Goal: Task Accomplishment & Management: Complete application form

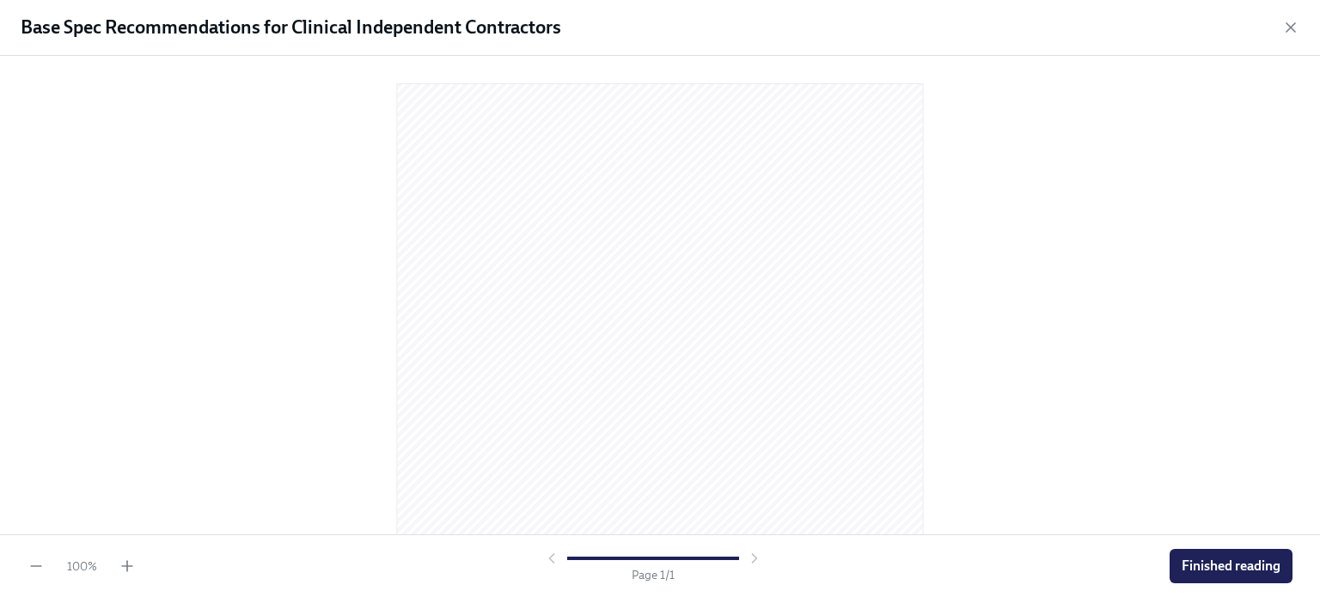
scroll to position [126, 0]
click at [1203, 559] on span "Finished reading" at bounding box center [1231, 566] width 99 height 17
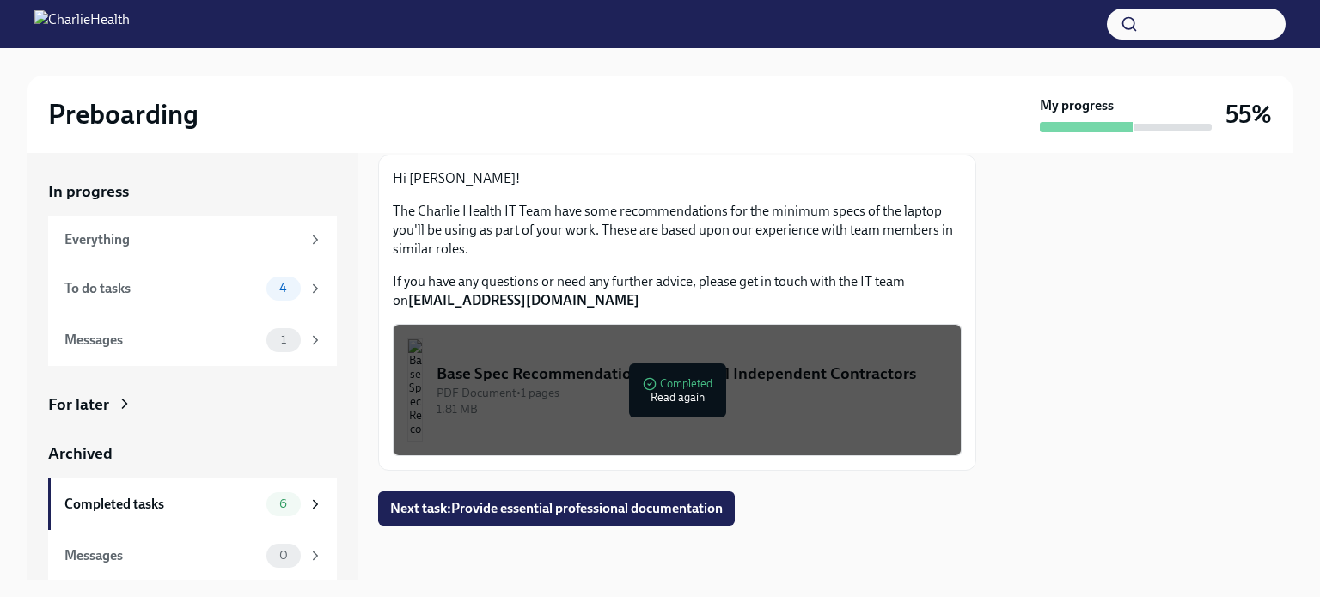
click at [219, 288] on div "To do tasks" at bounding box center [161, 288] width 195 height 19
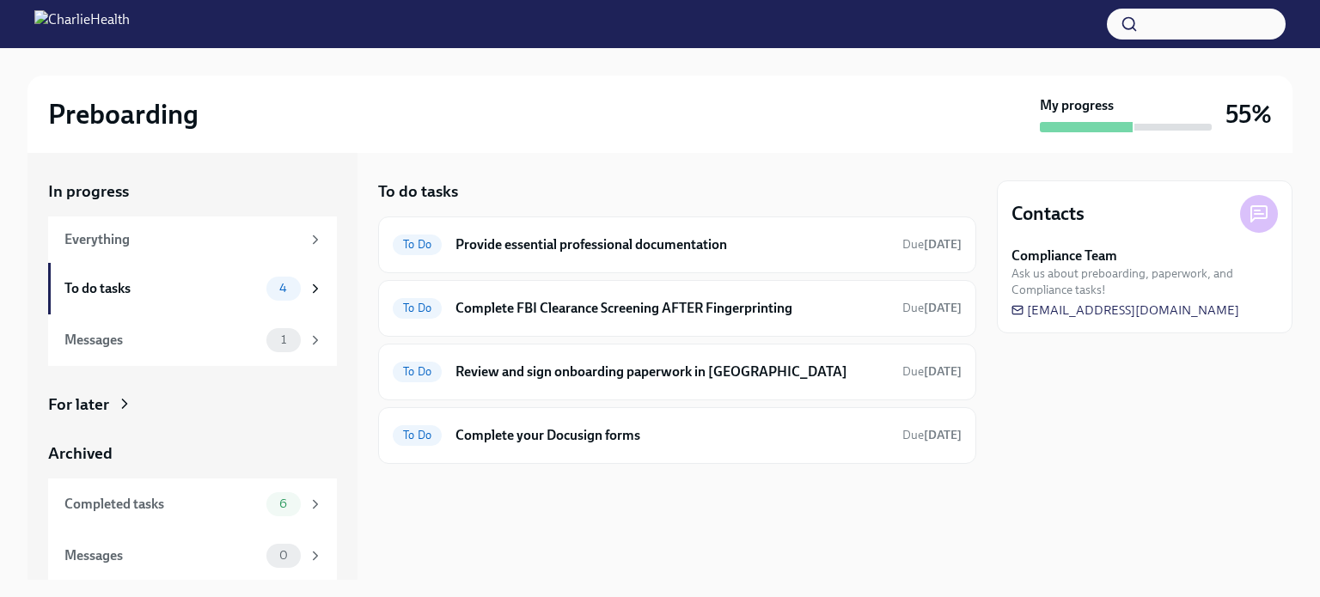
click at [588, 243] on h6 "Provide essential professional documentation" at bounding box center [671, 244] width 433 height 19
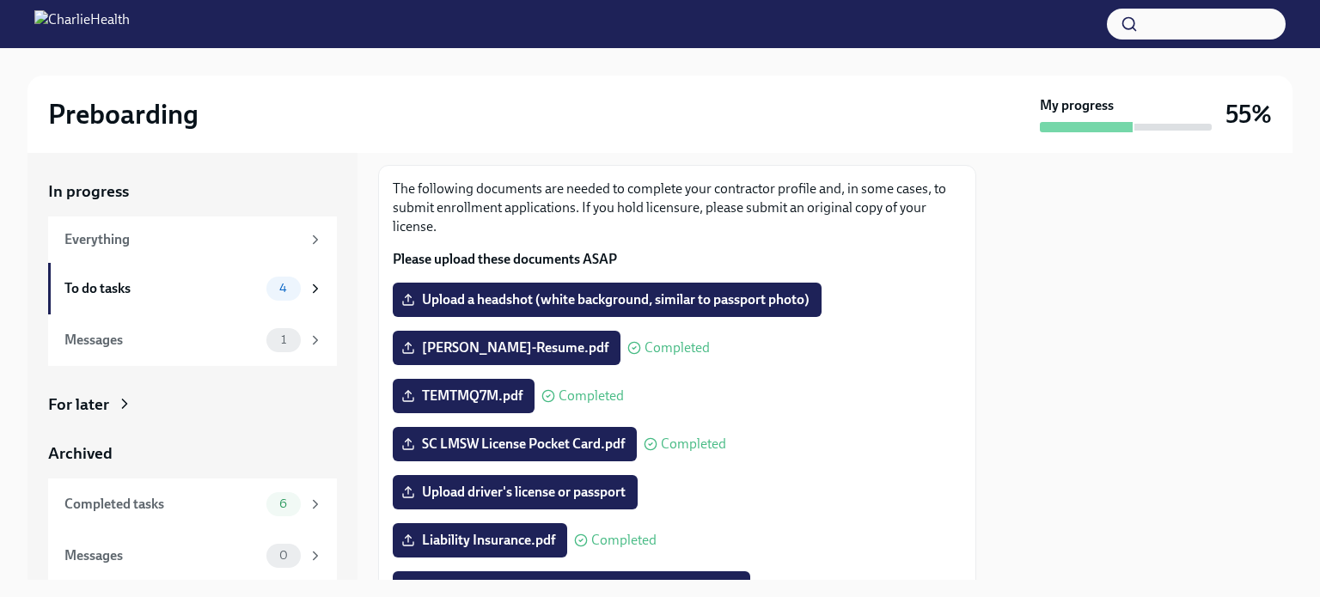
scroll to position [138, 0]
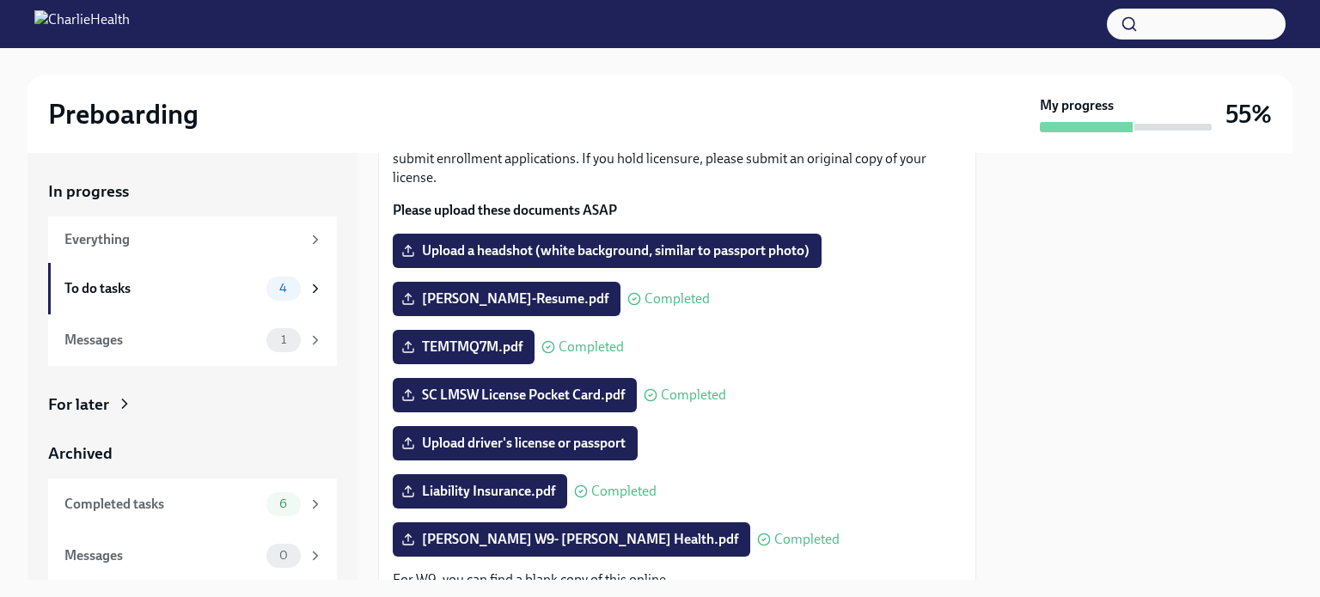
click at [595, 240] on label "Upload a headshot (white background, similar to passport photo)" at bounding box center [607, 251] width 429 height 34
click at [0, 0] on input "Upload a headshot (white background, similar to passport photo)" at bounding box center [0, 0] width 0 height 0
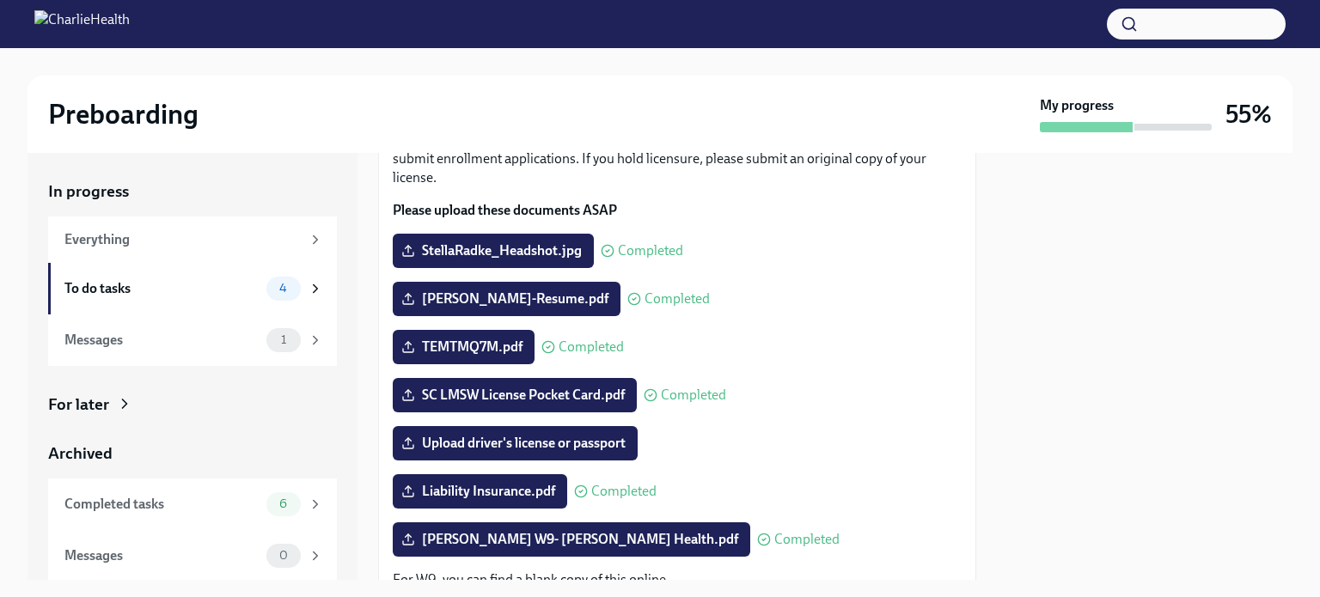
click at [879, 60] on div at bounding box center [659, 61] width 1265 height 27
